Goal: Information Seeking & Learning: Learn about a topic

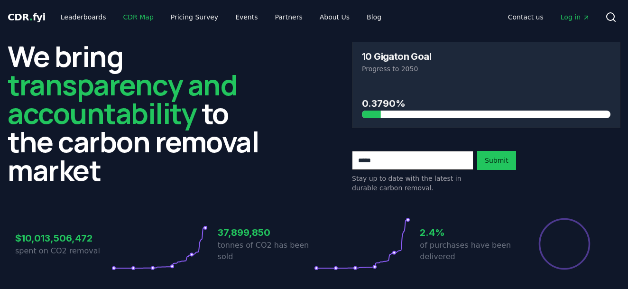
click at [138, 17] on link "CDR Map" at bounding box center [139, 17] width 46 height 17
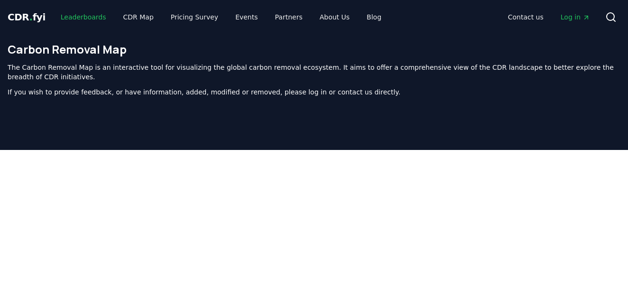
click at [74, 18] on link "Leaderboards" at bounding box center [83, 17] width 61 height 17
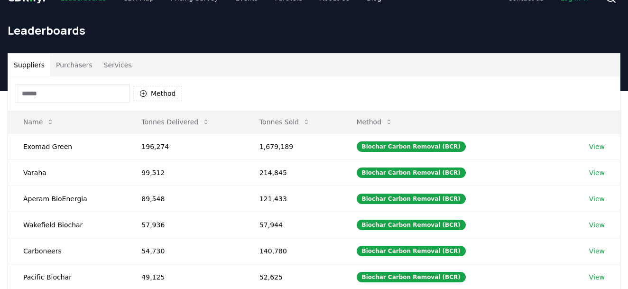
scroll to position [22, 0]
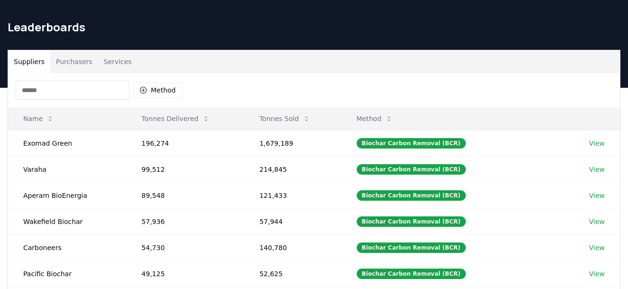
click at [67, 60] on button "Purchasers" at bounding box center [74, 61] width 48 height 23
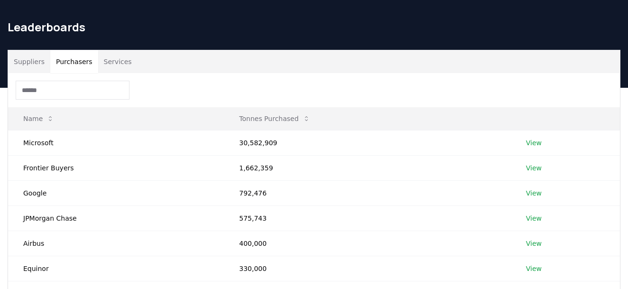
scroll to position [0, 0]
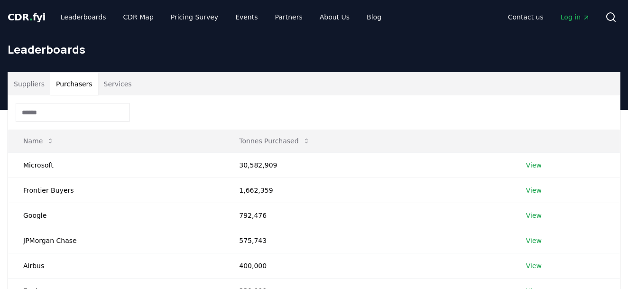
click at [22, 18] on span "CDR . fyi" at bounding box center [27, 16] width 38 height 11
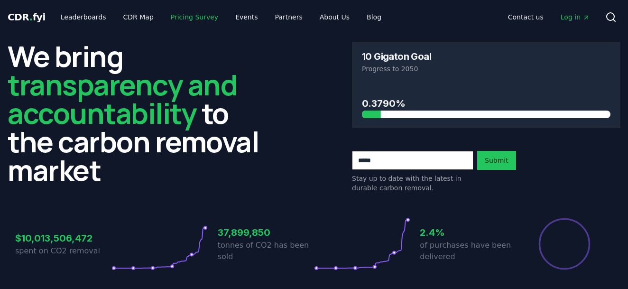
click at [185, 15] on link "Pricing Survey" at bounding box center [194, 17] width 63 height 17
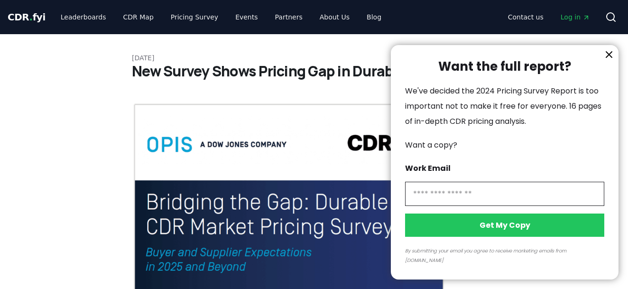
click at [28, 14] on div at bounding box center [314, 144] width 628 height 289
